Goal: Information Seeking & Learning: Learn about a topic

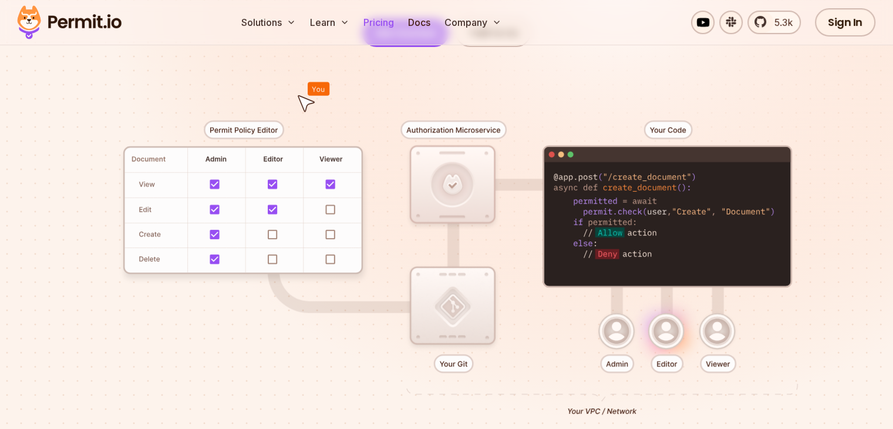
click at [399, 21] on link "Pricing" at bounding box center [379, 22] width 40 height 23
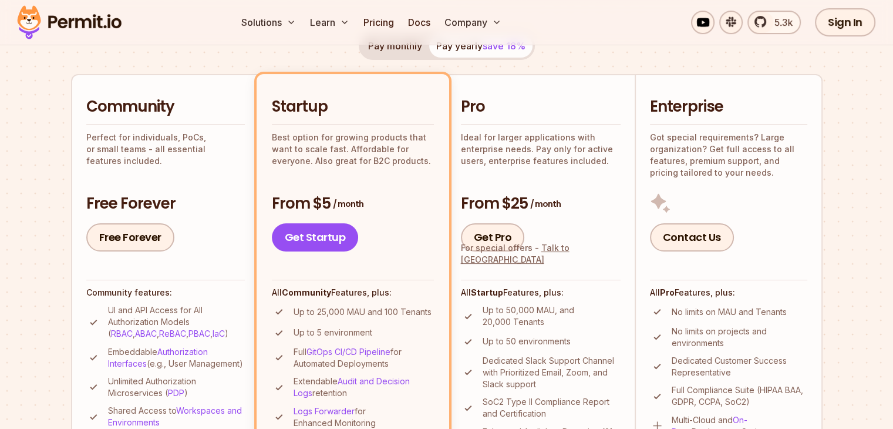
scroll to position [235, 0]
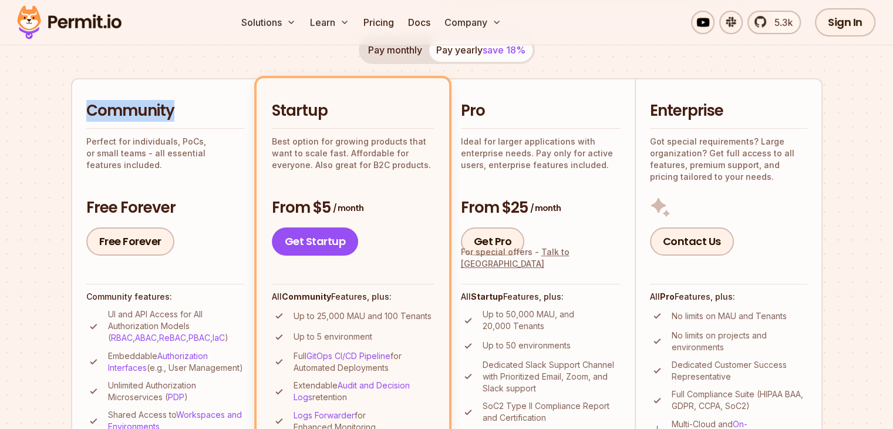
drag, startPoint x: 189, startPoint y: 112, endPoint x: 63, endPoint y: 113, distance: 126.3
click at [63, 113] on section "Permit Pricing From Free to Predictable Scaling From a startup with 100 users t…" at bounding box center [446, 431] width 893 height 1271
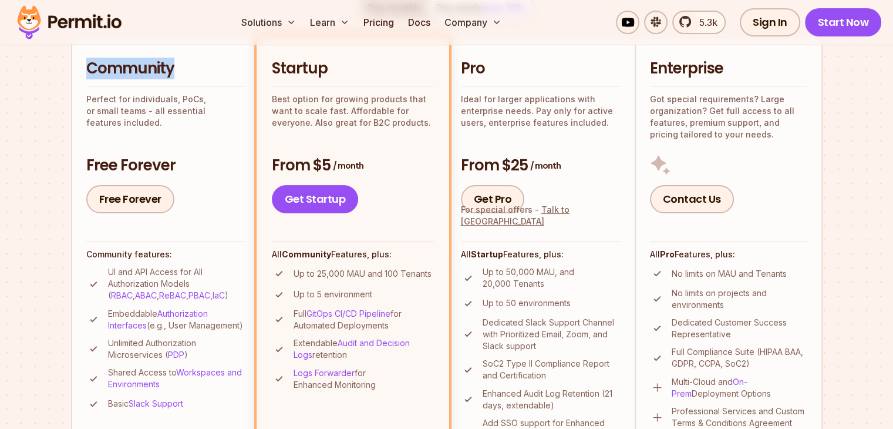
scroll to position [352, 0]
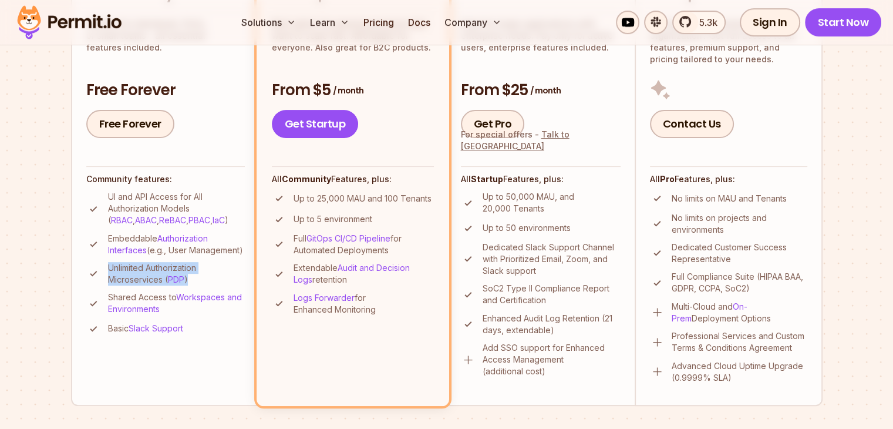
drag, startPoint x: 201, startPoint y: 290, endPoint x: 105, endPoint y: 281, distance: 96.7
click at [105, 281] on li "Unlimited Authorization Microservices ( PDP )" at bounding box center [165, 273] width 159 height 23
click at [209, 285] on p "Unlimited Authorization Microservices ( PDP )" at bounding box center [176, 273] width 137 height 23
drag, startPoint x: 203, startPoint y: 290, endPoint x: 106, endPoint y: 281, distance: 97.3
click at [106, 281] on li "Unlimited Authorization Microservices ( PDP )" at bounding box center [165, 273] width 159 height 23
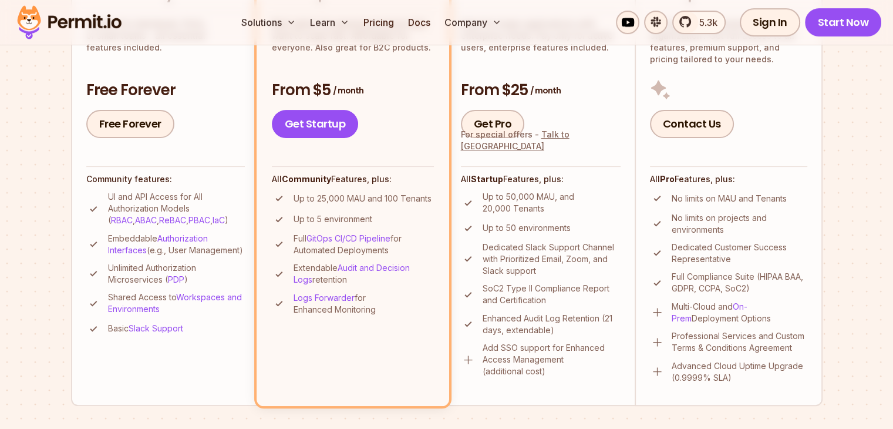
click at [229, 268] on ul "UI and API Access for All Authorization Models ( RBAC , ABAC , ReBAC , PBAC , I…" at bounding box center [165, 263] width 159 height 145
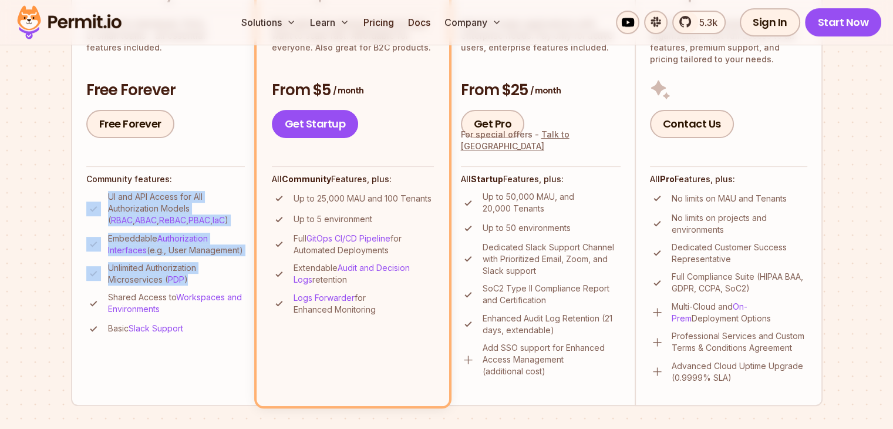
drag, startPoint x: 204, startPoint y: 287, endPoint x: 102, endPoint y: 198, distance: 136.1
click at [102, 198] on ul "UI and API Access for All Authorization Models ( RBAC , ABAC , ReBAC , PBAC , I…" at bounding box center [165, 263] width 159 height 145
click at [231, 279] on p "Unlimited Authorization Microservices ( PDP )" at bounding box center [176, 273] width 137 height 23
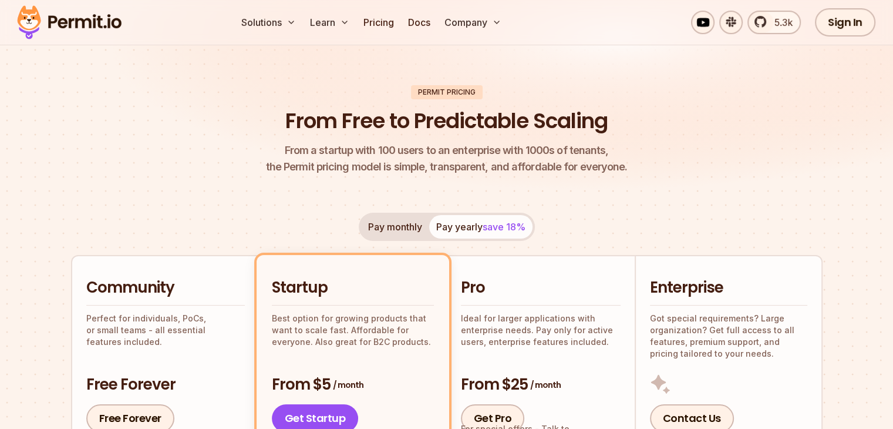
scroll to position [0, 0]
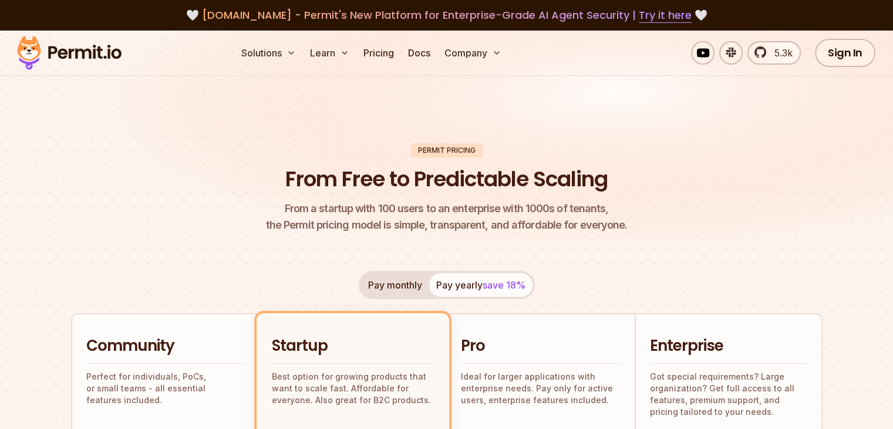
click at [103, 57] on img at bounding box center [69, 53] width 115 height 40
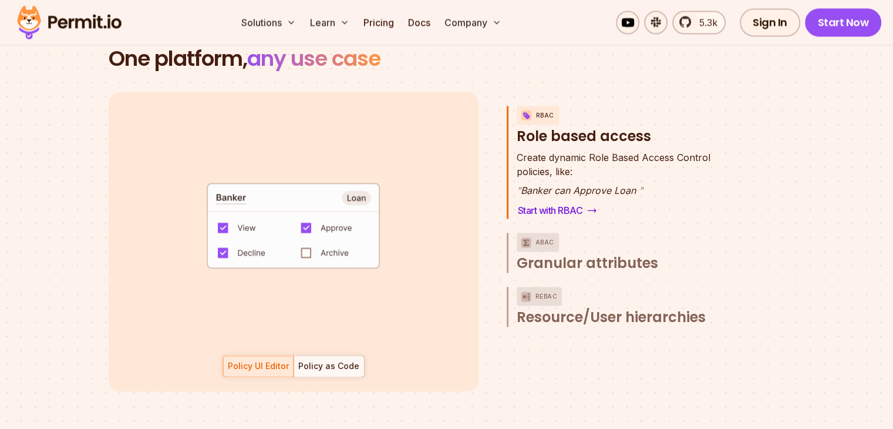
scroll to position [60, 0]
click at [620, 254] on span "Granular attributes" at bounding box center [588, 263] width 142 height 19
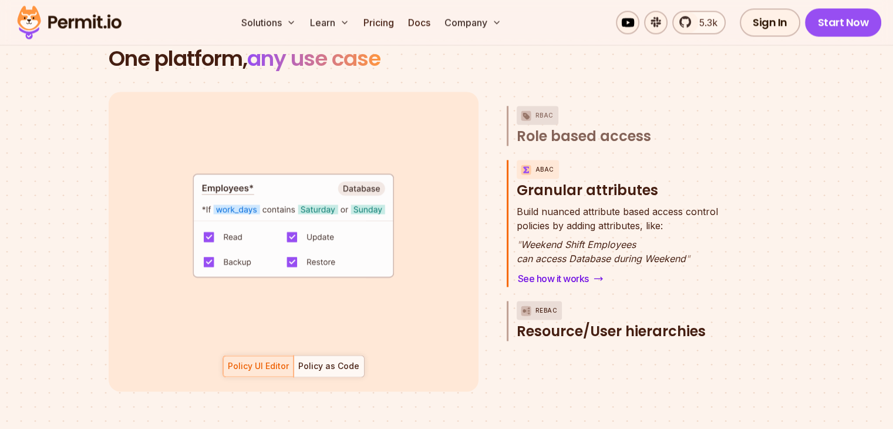
click at [624, 322] on span "Resource/User hierarchies" at bounding box center [611, 331] width 189 height 19
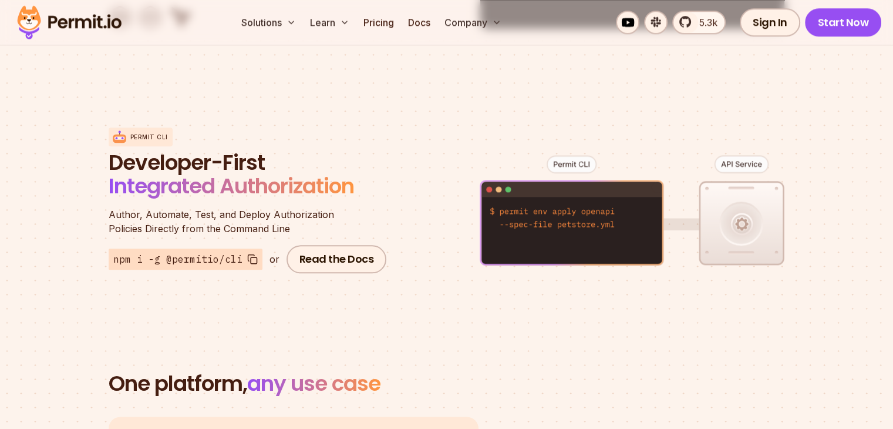
scroll to position [1292, 0]
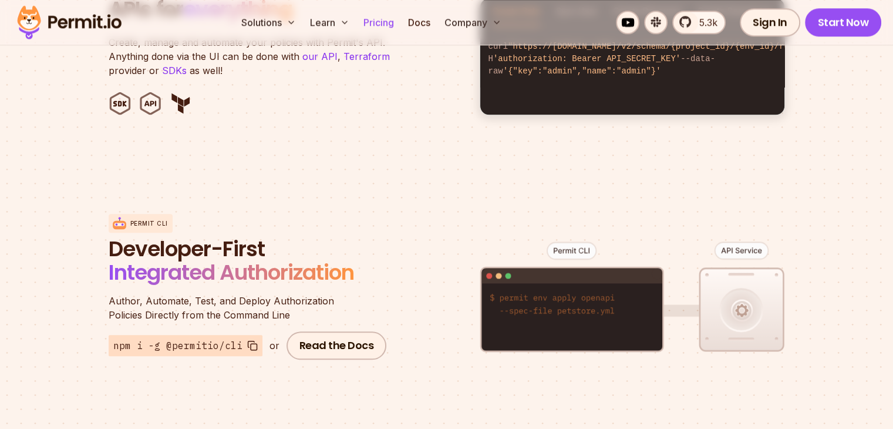
click at [399, 17] on link "Pricing" at bounding box center [379, 22] width 40 height 23
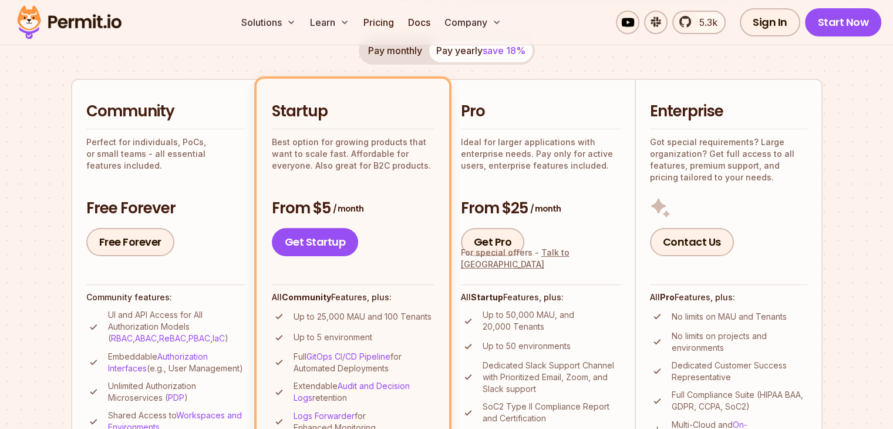
scroll to position [352, 0]
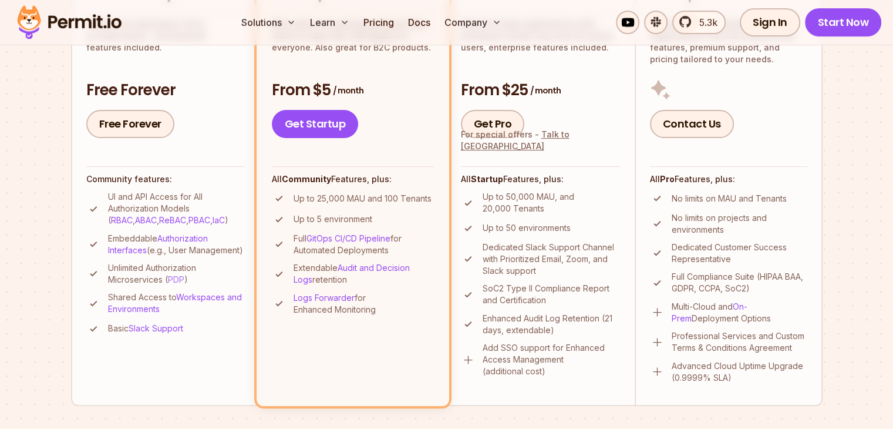
click at [181, 284] on link "PDP" at bounding box center [176, 279] width 16 height 10
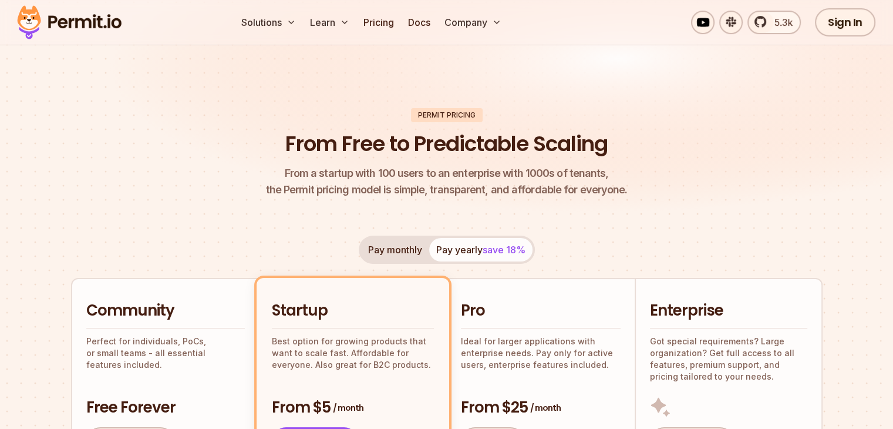
scroll to position [0, 0]
